Goal: Use online tool/utility: Utilize a website feature to perform a specific function

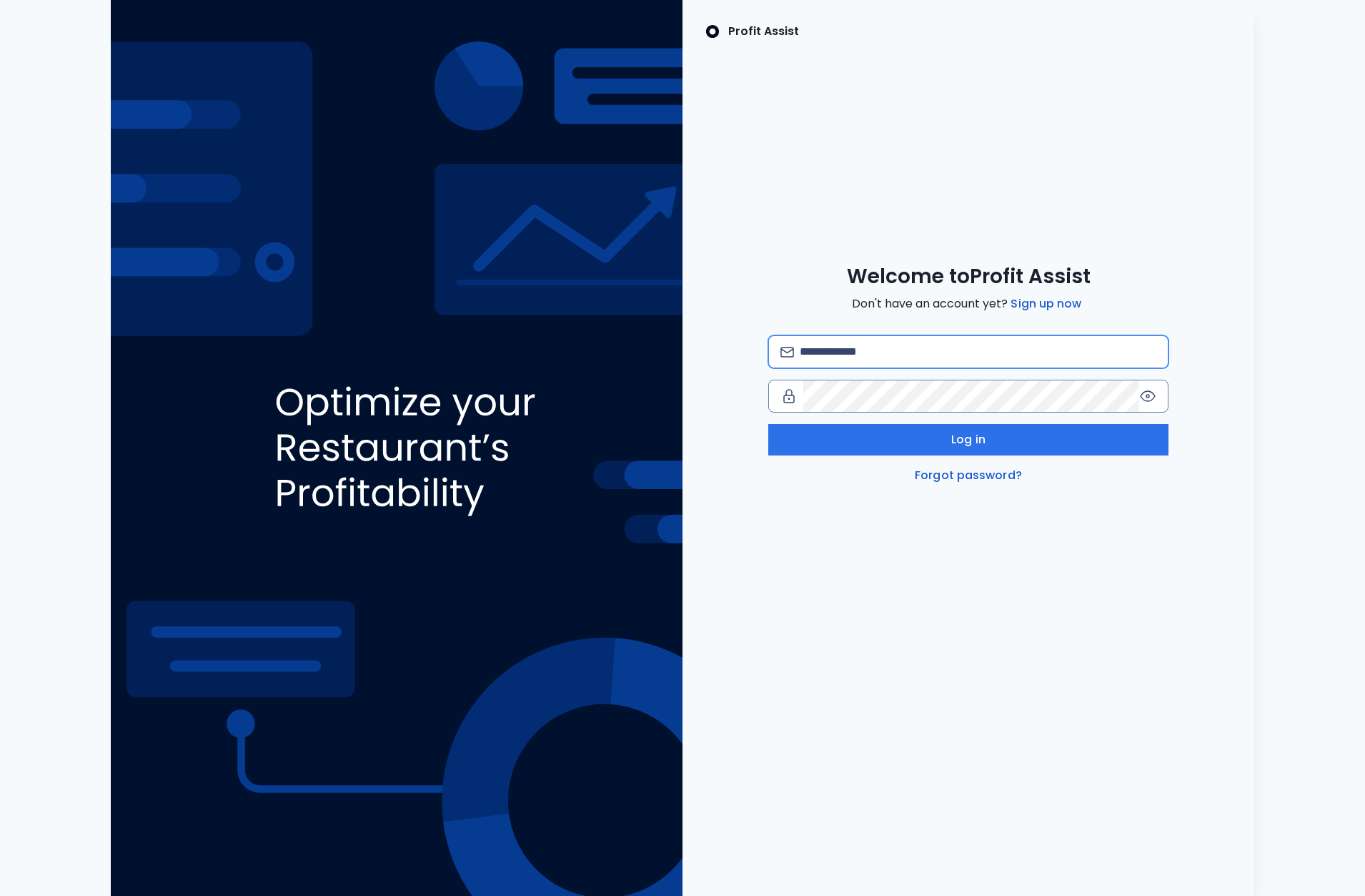
click at [874, 356] on input "email" at bounding box center [978, 352] width 356 height 32
type input "**********"
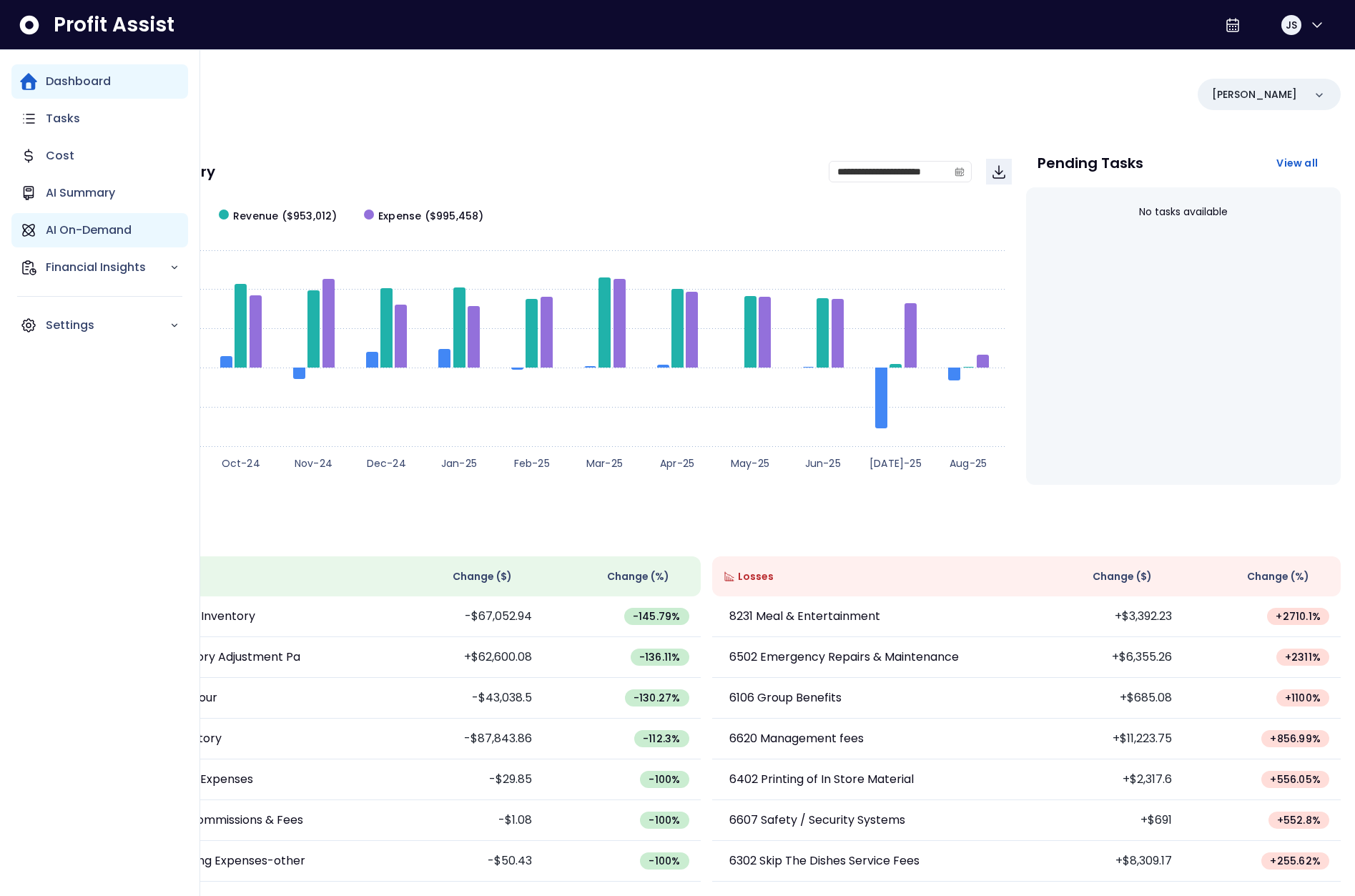
click at [98, 234] on p "AI On-Demand" at bounding box center [88, 230] width 86 height 17
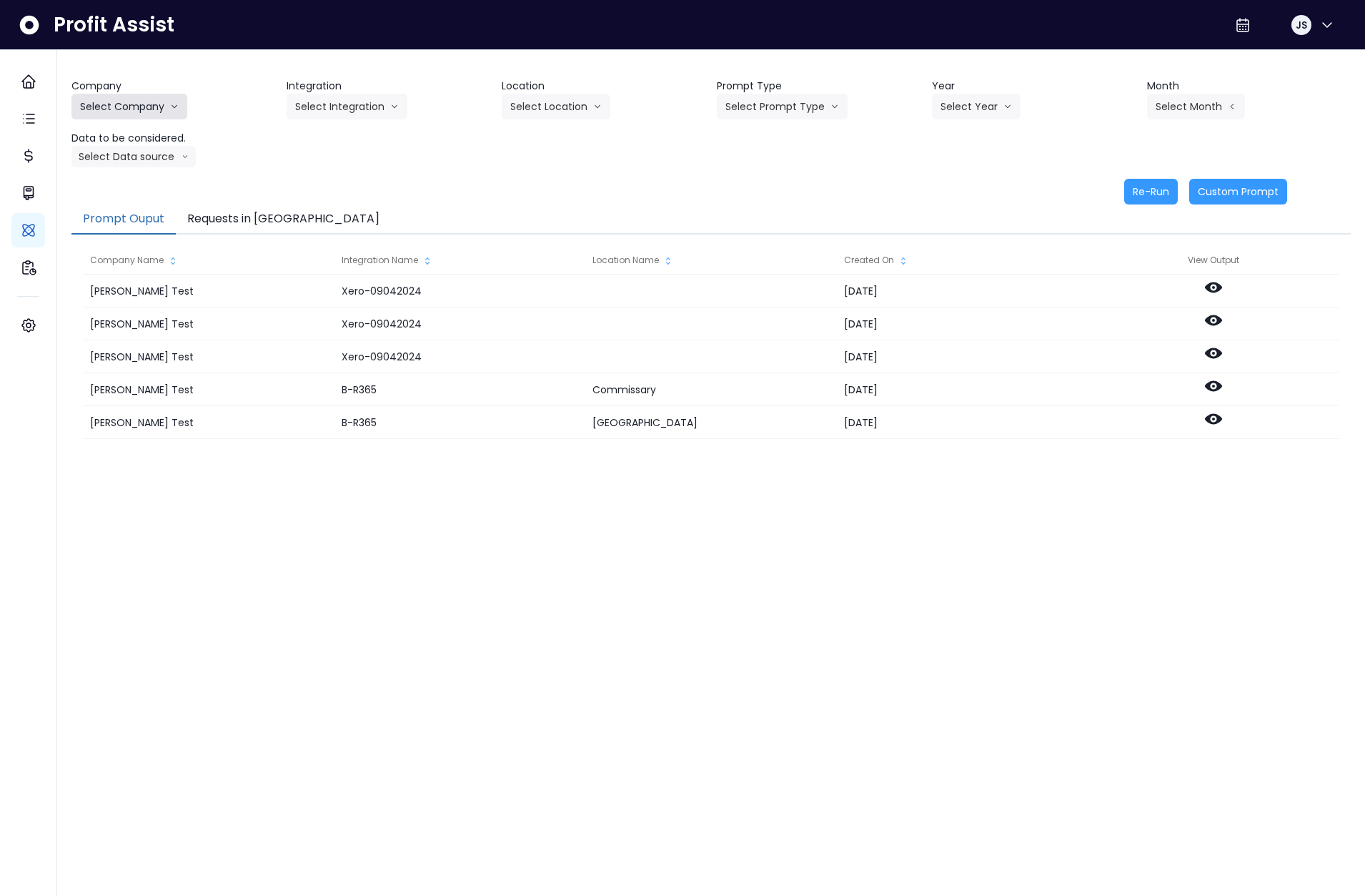
click at [156, 103] on button "Select Company" at bounding box center [129, 106] width 116 height 26
click at [759, 167] on div "Company Select Company [PERSON_NAME] Test [PERSON_NAME] Bakery SpotOn Demo Test…" at bounding box center [711, 141] width 1280 height 126
click at [760, 98] on button "Select Prompt Type" at bounding box center [782, 106] width 131 height 26
click at [787, 129] on span "Monthly Summary" at bounding box center [766, 137] width 80 height 14
click at [965, 114] on button "Select Year" at bounding box center [976, 106] width 88 height 26
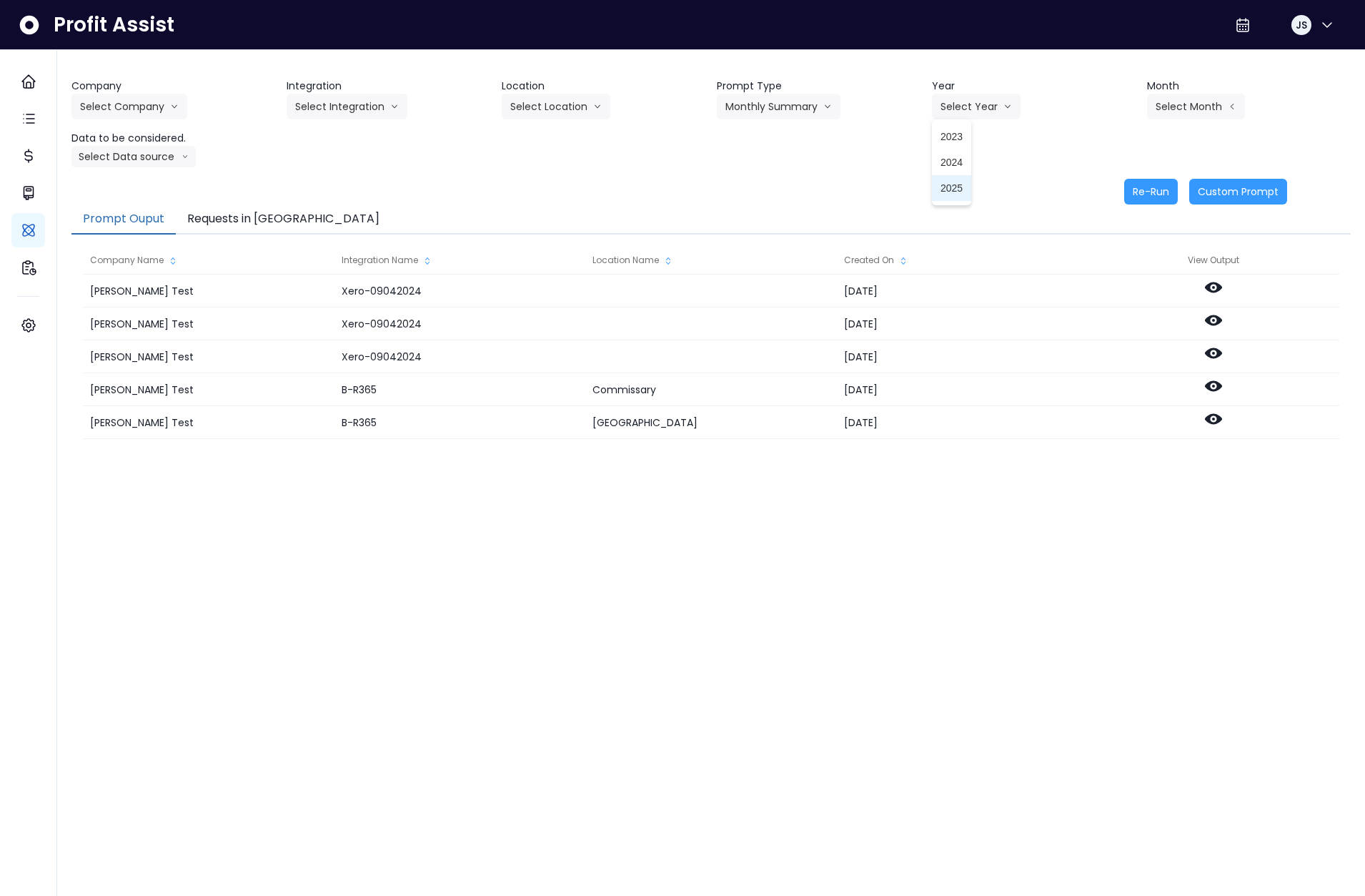
click at [966, 185] on li "2025" at bounding box center [951, 188] width 40 height 26
click at [1191, 108] on button "Select Month" at bounding box center [1196, 106] width 98 height 26
click at [139, 100] on button "Select Company" at bounding box center [129, 106] width 116 height 26
click at [135, 183] on span "SpotOn Demo" at bounding box center [131, 188] width 103 height 14
click at [384, 93] on button "Select Integration" at bounding box center [347, 106] width 121 height 26
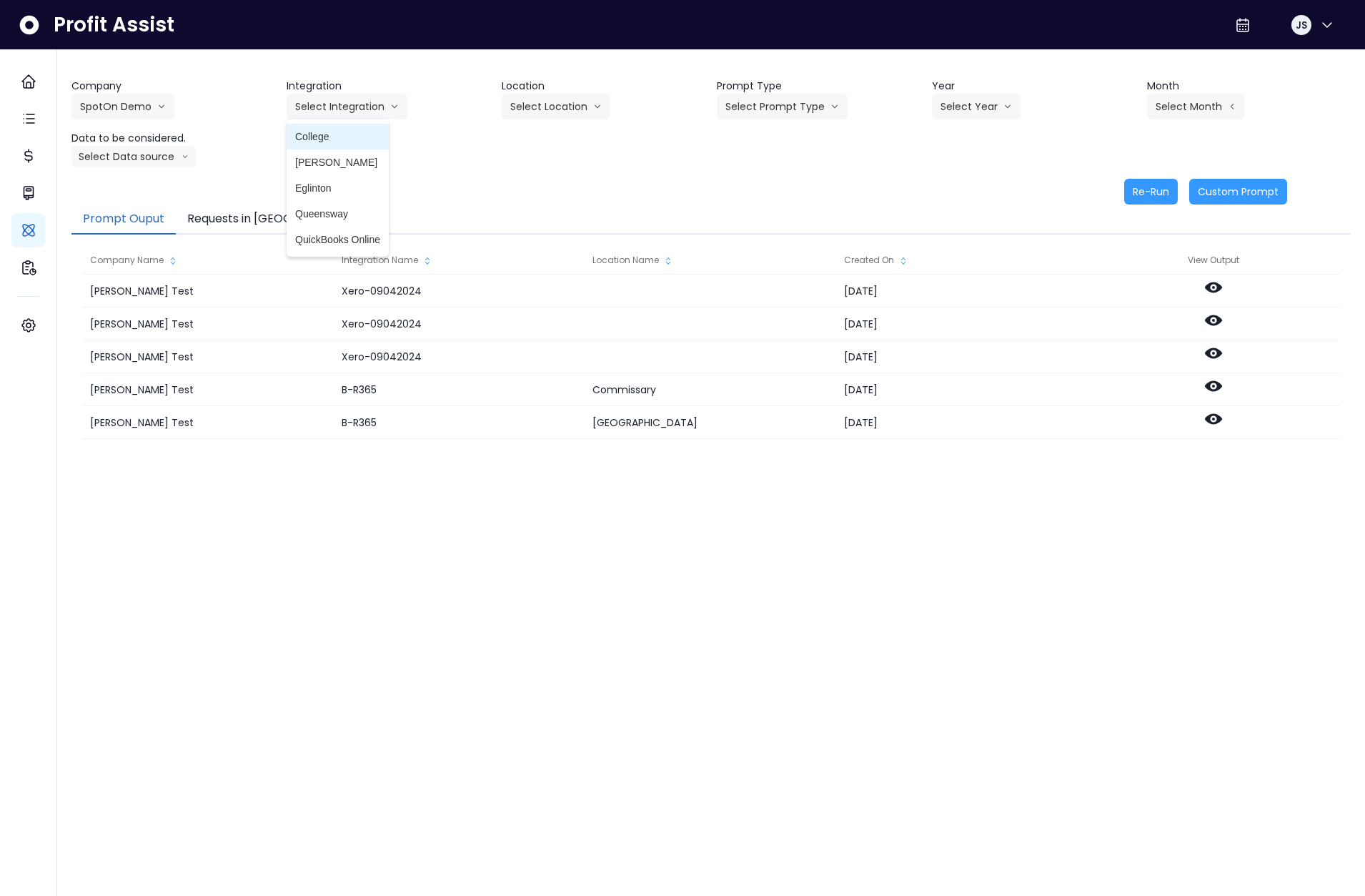
click at [310, 138] on span "College" at bounding box center [338, 137] width 85 height 14
click at [574, 102] on button "Select Location" at bounding box center [555, 106] width 108 height 26
click at [531, 129] on span "All Locations" at bounding box center [538, 137] width 57 height 14
click at [756, 93] on button "Select Prompt Type" at bounding box center [782, 106] width 131 height 26
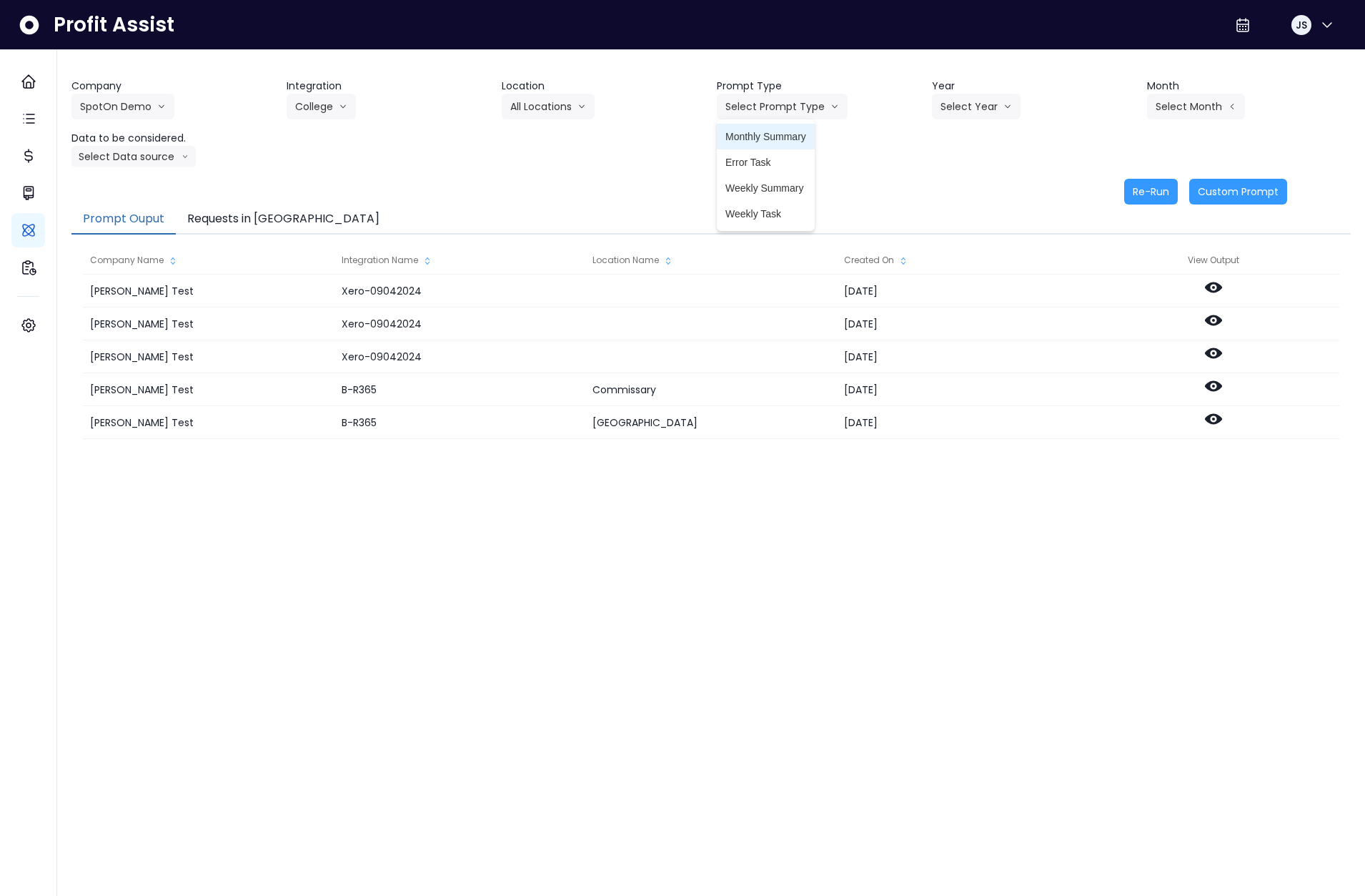
click at [772, 126] on li "Monthly Summary" at bounding box center [766, 137] width 98 height 26
click at [988, 106] on button "Select Year" at bounding box center [976, 106] width 88 height 26
click at [958, 194] on span "2025" at bounding box center [951, 188] width 22 height 14
click at [1184, 115] on button "Select Month" at bounding box center [1196, 106] width 98 height 26
click at [1119, 285] on span "Aug" at bounding box center [1124, 291] width 28 height 14
